Goal: Transaction & Acquisition: Purchase product/service

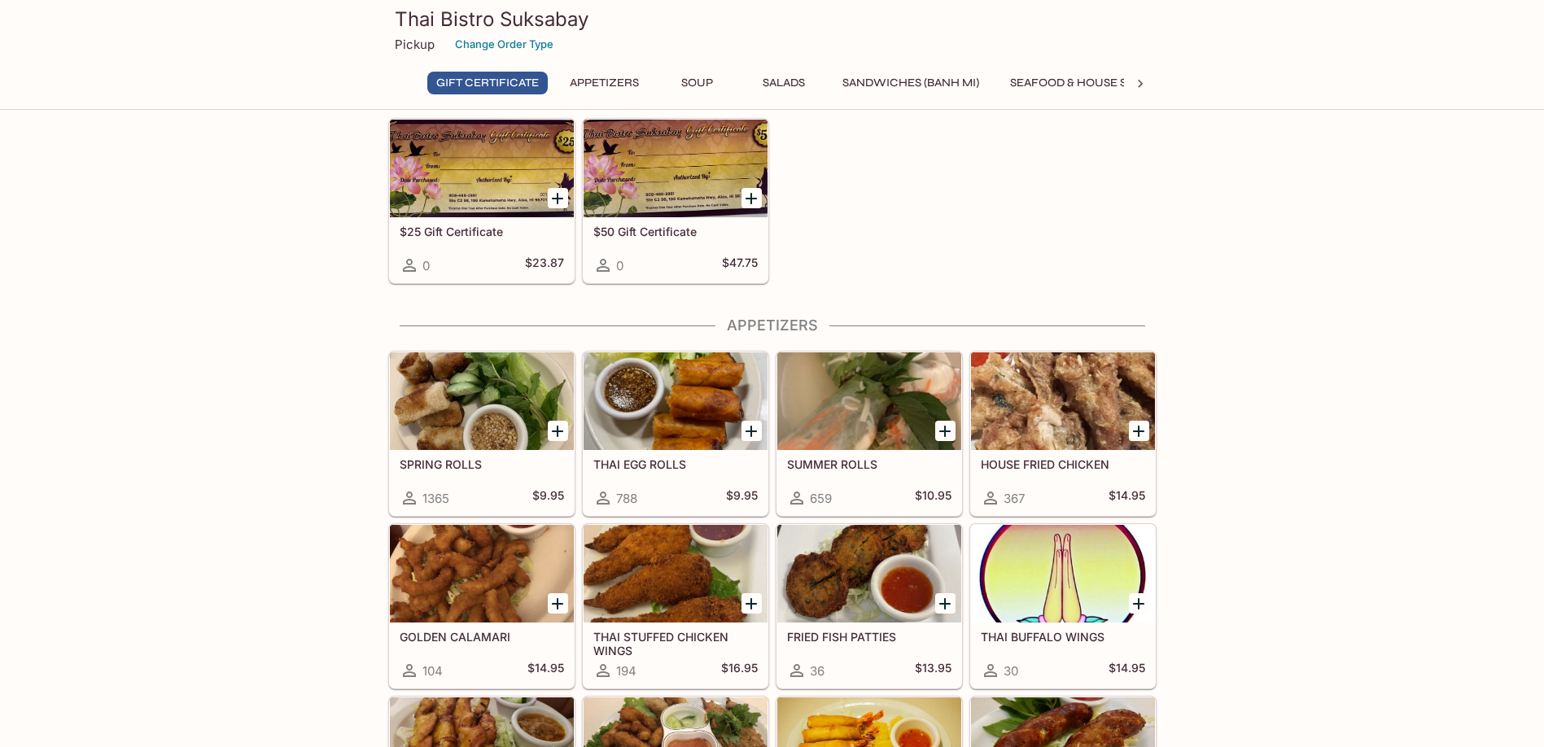
scroll to position [136, 0]
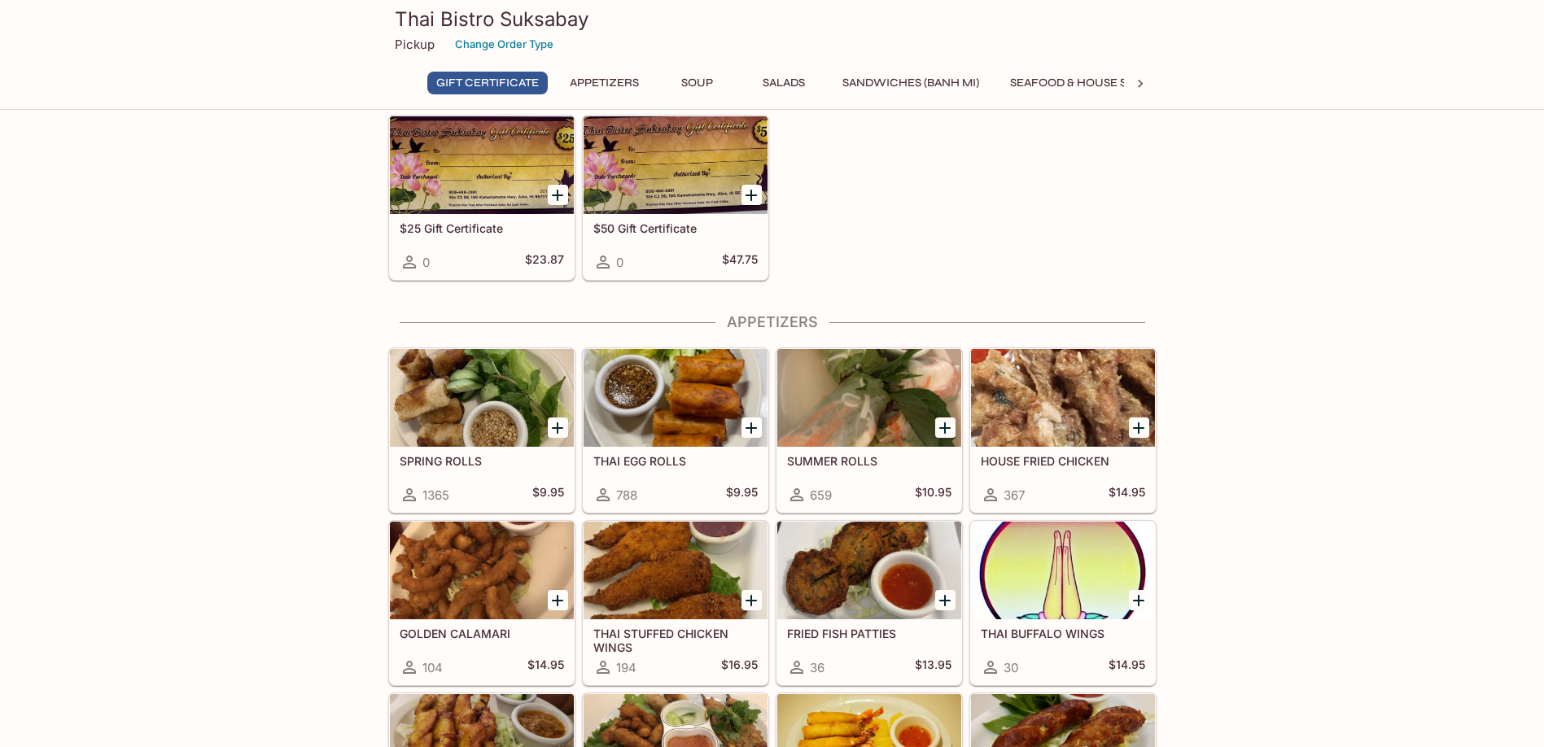
click at [1142, 71] on div "Thai Bistro Suksabay Pickup Change Order Type Gift Certificate Appetizers Soup …" at bounding box center [772, 52] width 781 height 104
click at [1142, 80] on icon at bounding box center [1140, 84] width 16 height 16
click at [798, 77] on button "Noodles" at bounding box center [795, 83] width 73 height 23
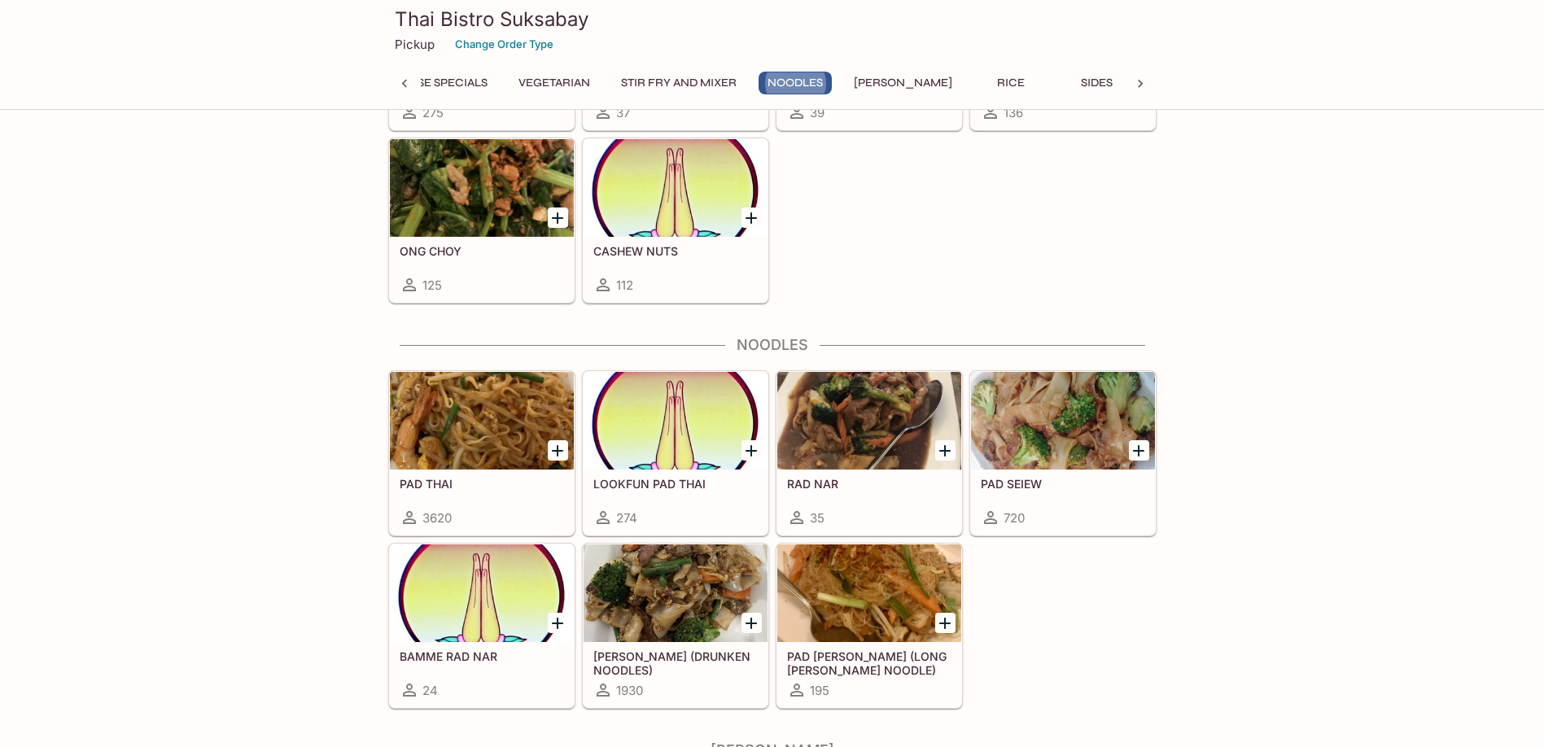
scroll to position [3666, 0]
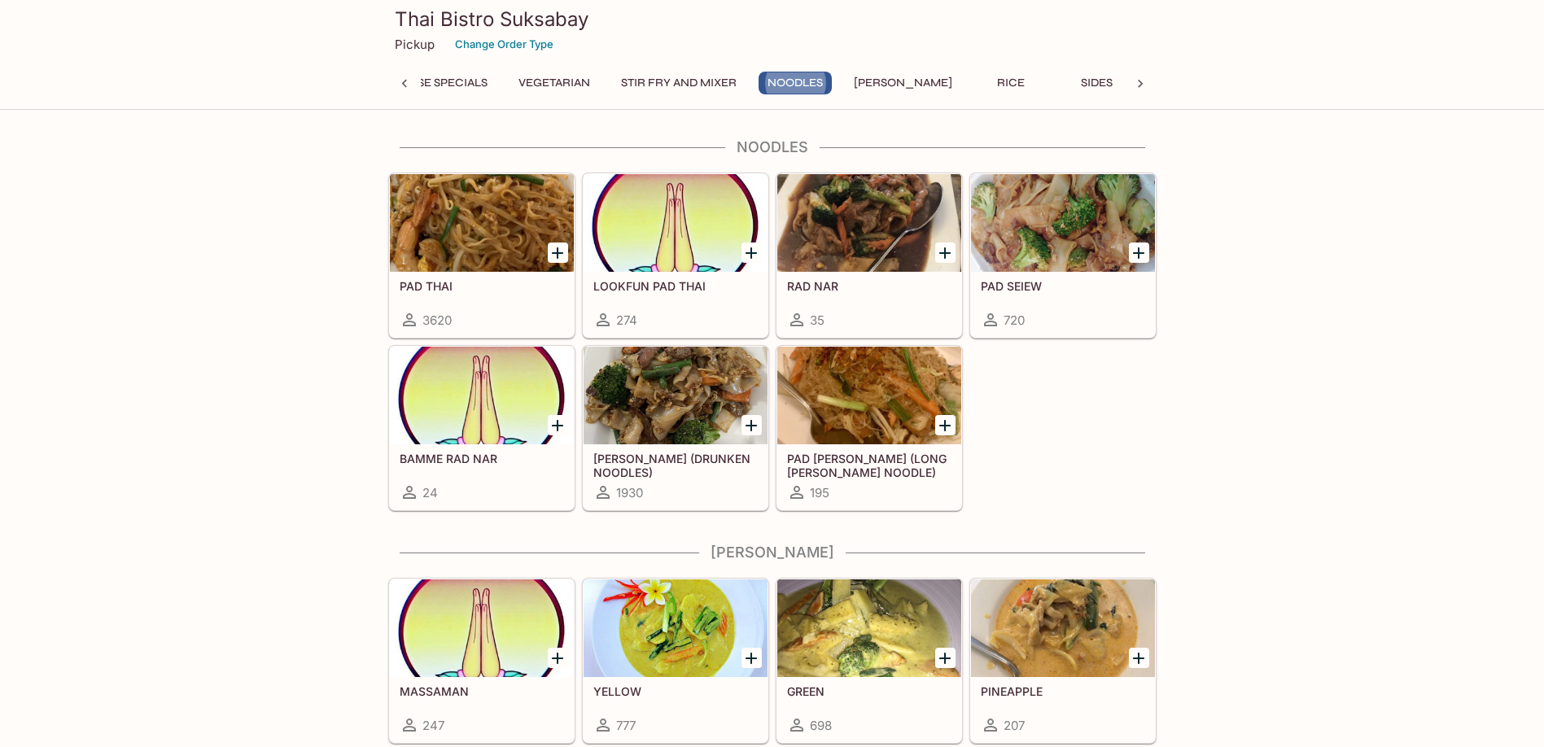
click at [472, 289] on h5 "PAD THAI" at bounding box center [482, 286] width 164 height 14
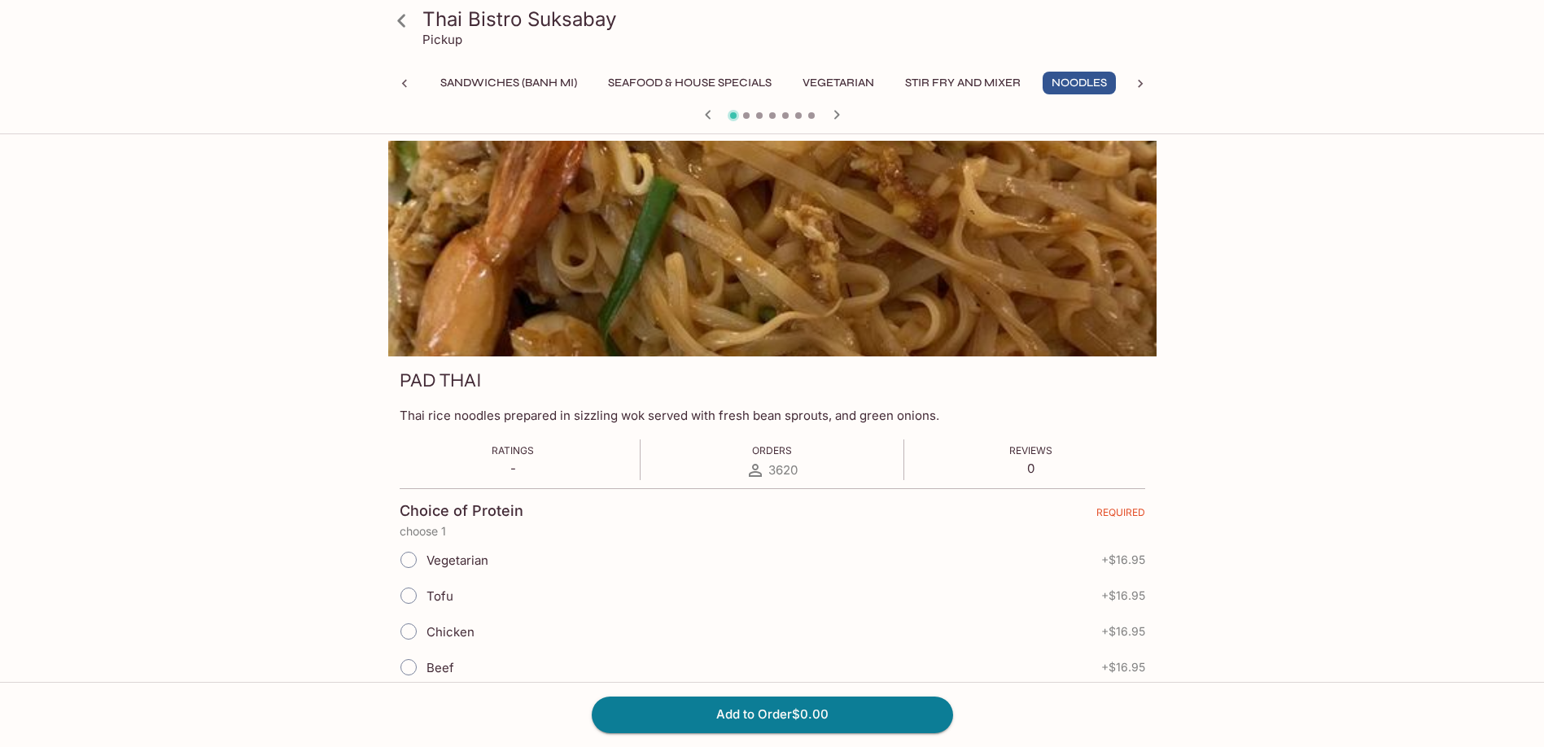
scroll to position [271, 0]
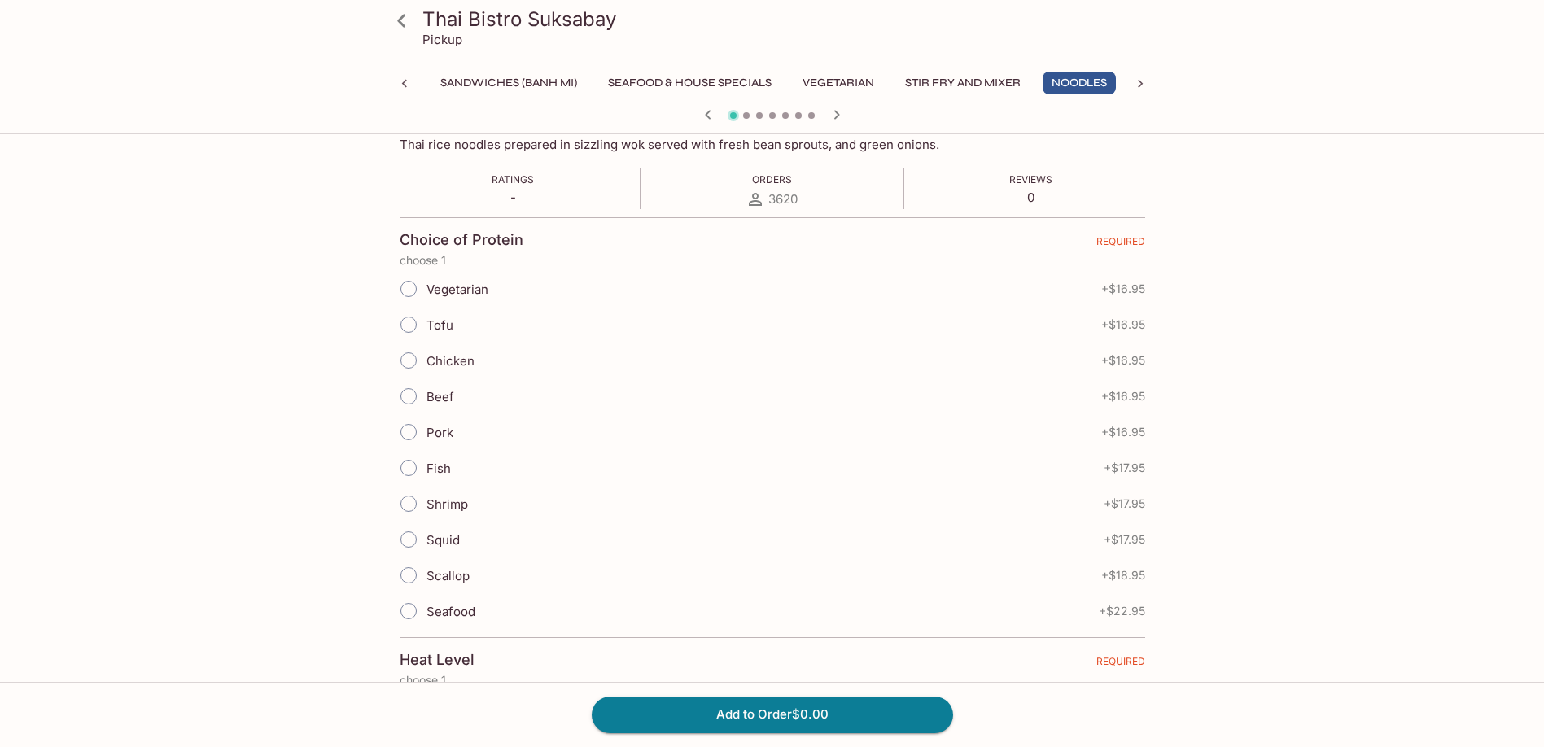
click at [472, 353] on span "Chicken" at bounding box center [450, 360] width 48 height 15
click at [426, 352] on input "Chicken" at bounding box center [408, 360] width 34 height 34
radio input "true"
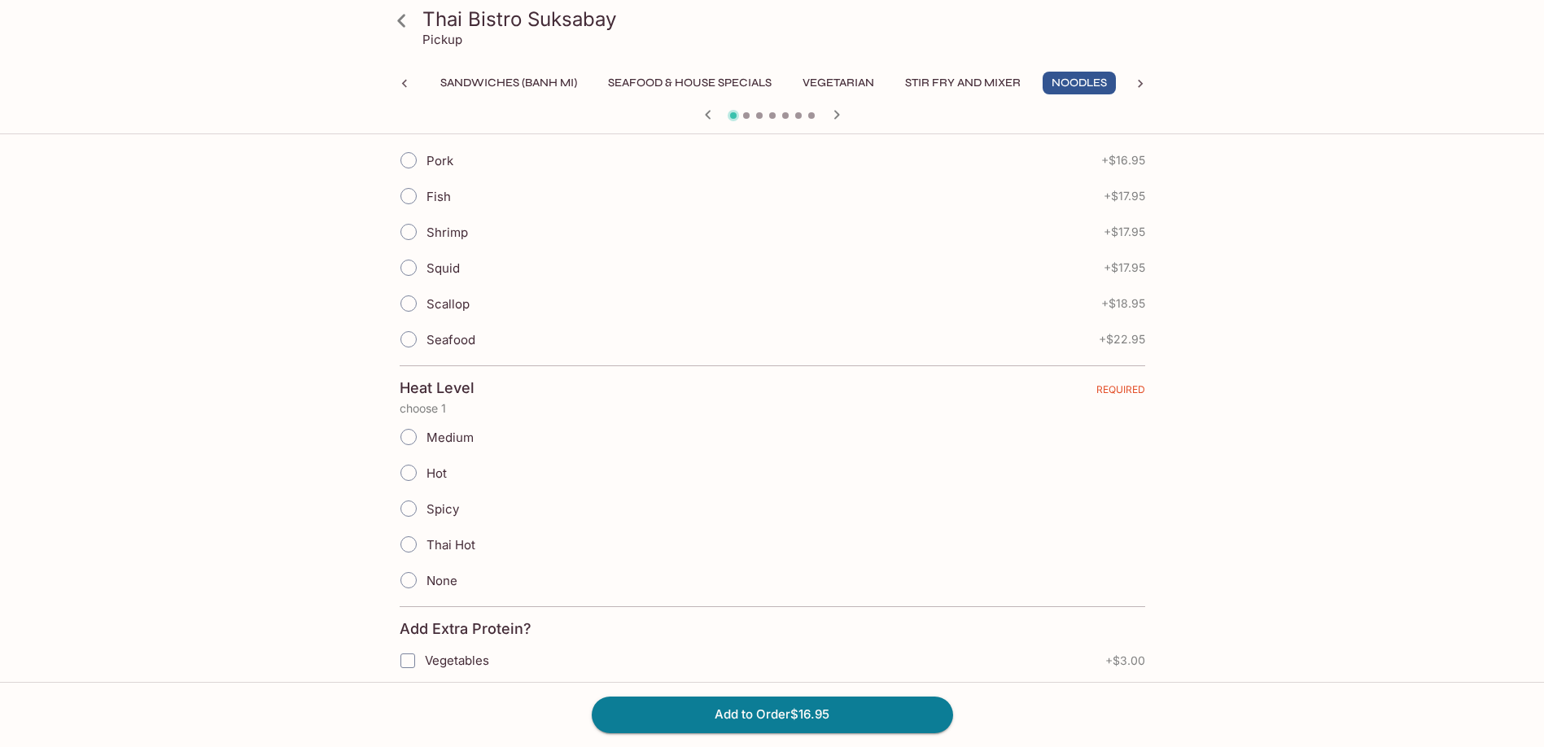
click at [432, 466] on span "Hot" at bounding box center [436, 473] width 20 height 15
click at [426, 466] on input "Hot" at bounding box center [408, 473] width 34 height 34
radio input "true"
